Goal: Navigation & Orientation: Find specific page/section

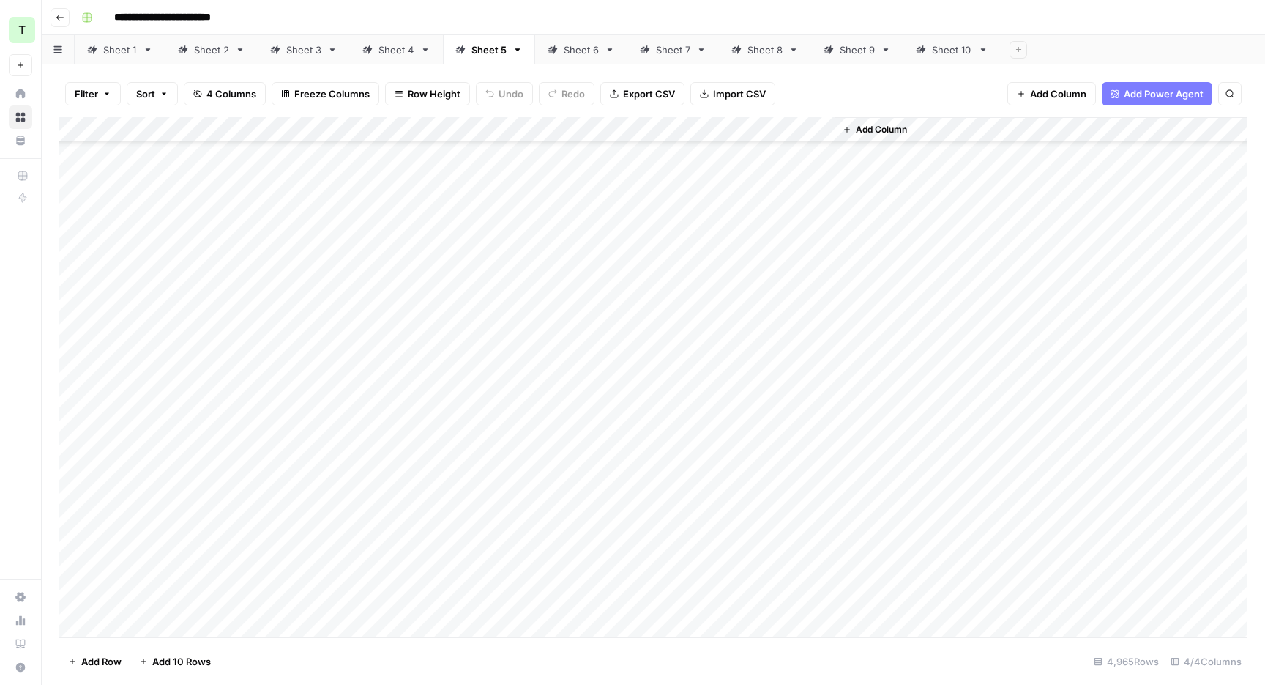
scroll to position [123120, 0]
click at [584, 54] on div "Sheet 6" at bounding box center [581, 49] width 35 height 15
click at [685, 48] on div "Sheet 7" at bounding box center [673, 49] width 34 height 15
click at [748, 51] on div "Sheet 8" at bounding box center [765, 49] width 35 height 15
click at [852, 48] on div "Sheet 9" at bounding box center [857, 49] width 35 height 15
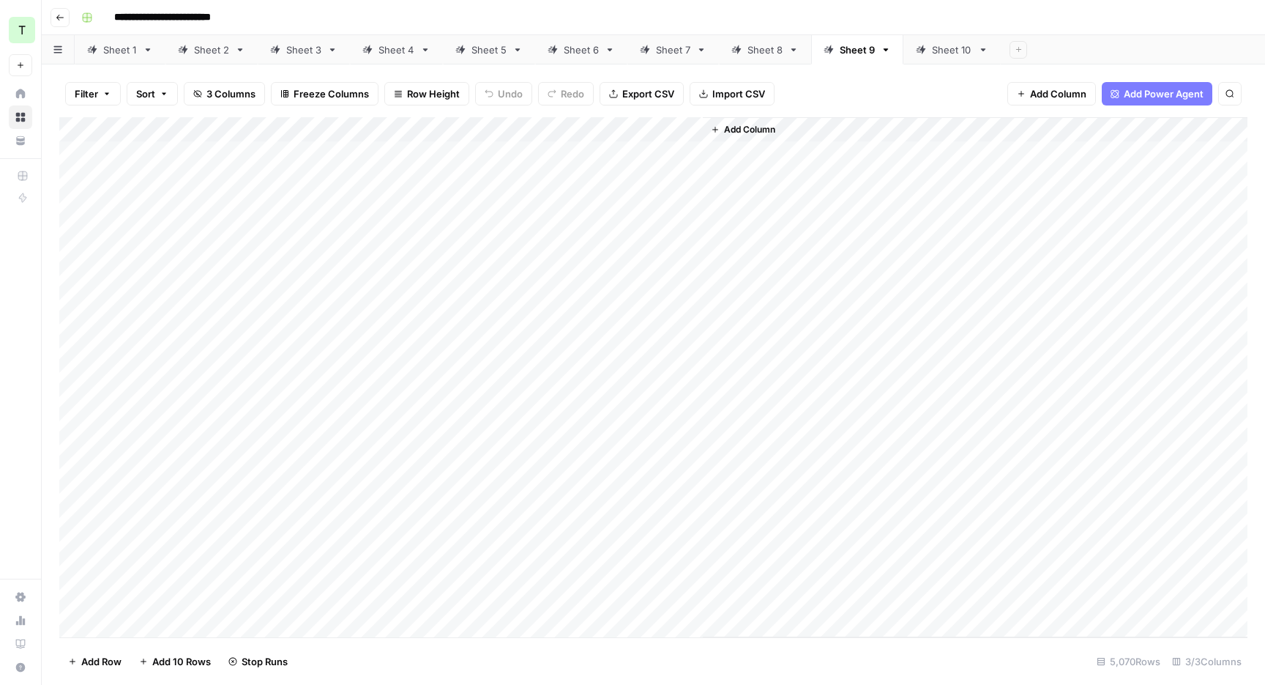
click at [932, 48] on div "Sheet 10" at bounding box center [952, 49] width 40 height 15
